Goal: Use online tool/utility: Utilize a website feature to perform a specific function

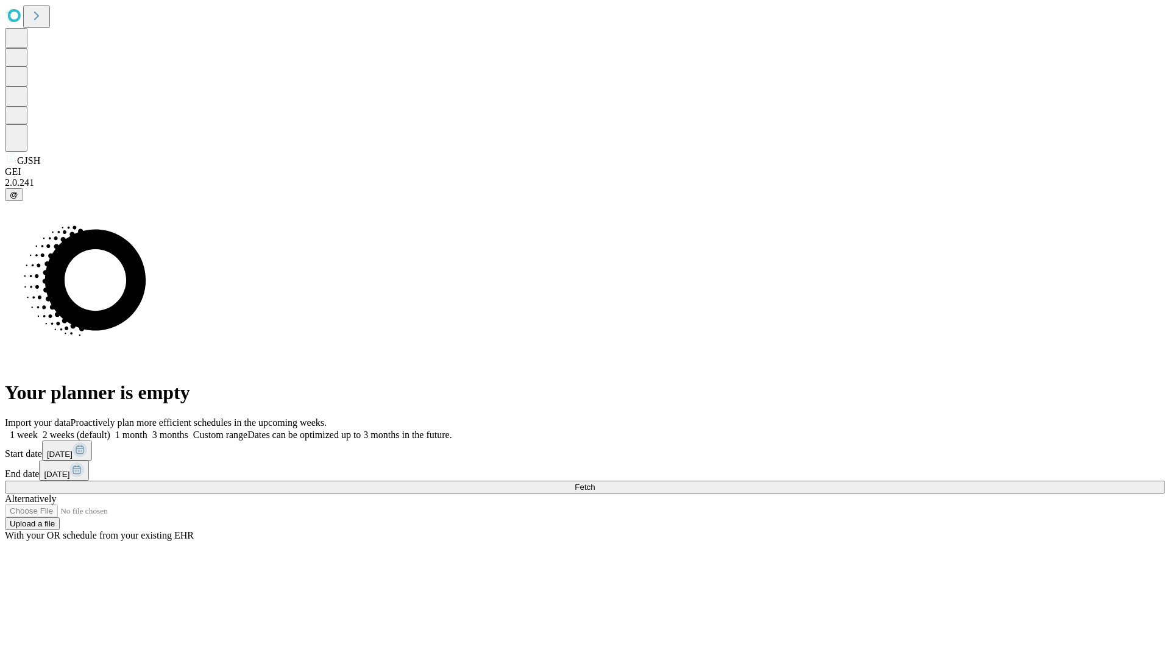
click at [595, 483] on span "Fetch" at bounding box center [585, 487] width 20 height 9
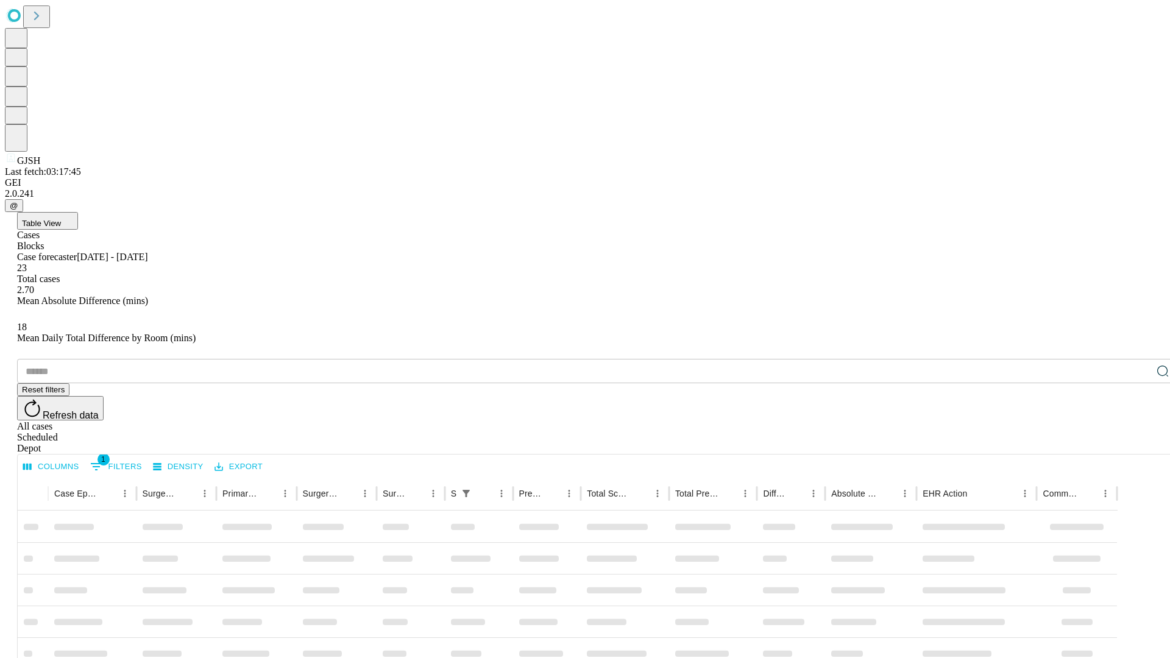
click at [61, 219] on span "Table View" at bounding box center [41, 223] width 39 height 9
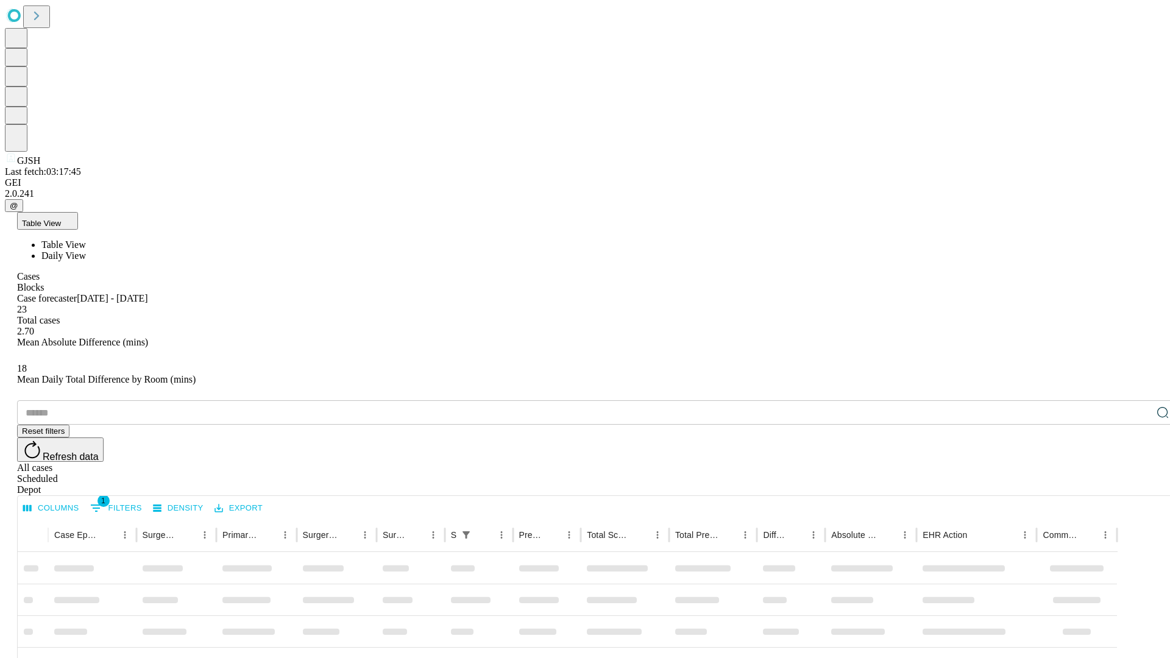
click at [86, 251] on span "Daily View" at bounding box center [63, 256] width 44 height 10
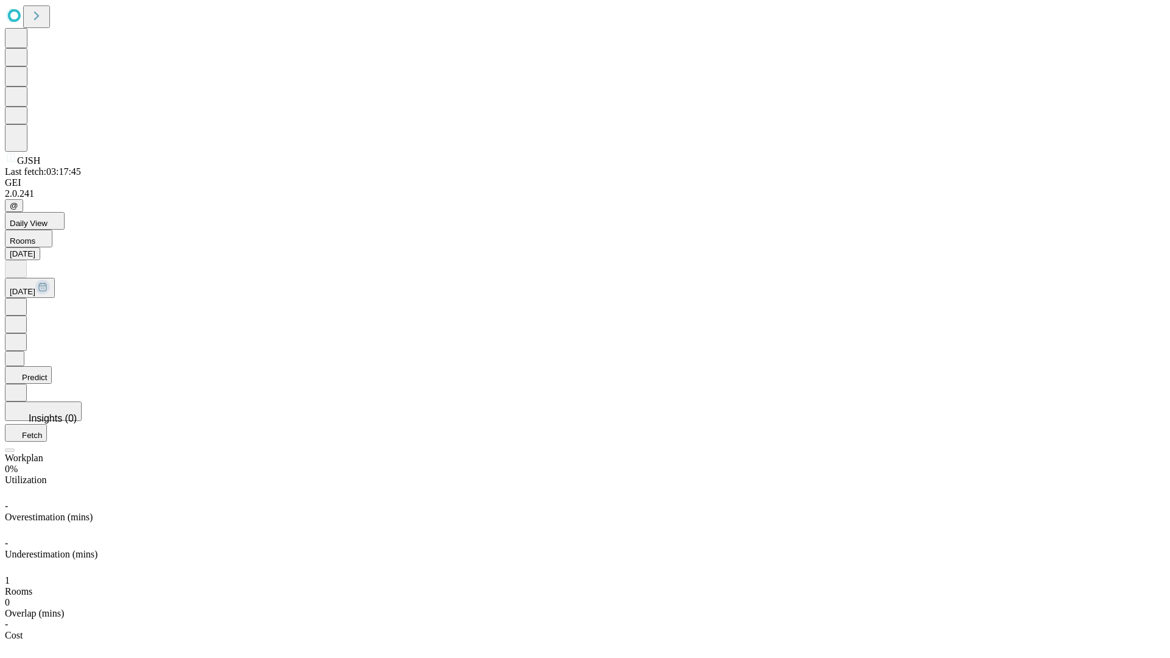
click at [52, 366] on button "Predict" at bounding box center [28, 375] width 47 height 18
